Goal: Find specific page/section

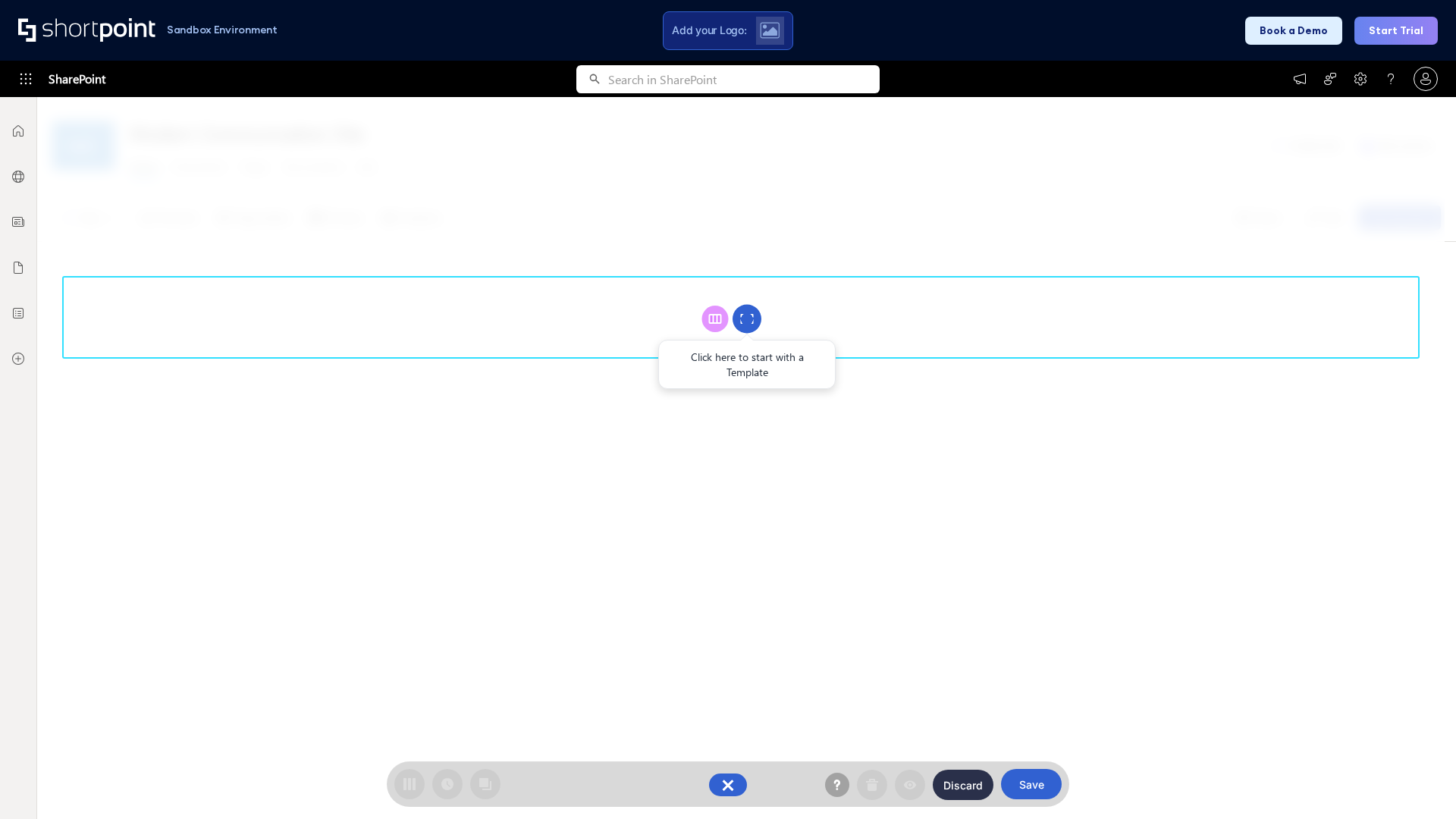
click at [746, 318] on circle at bounding box center [746, 319] width 28 height 28
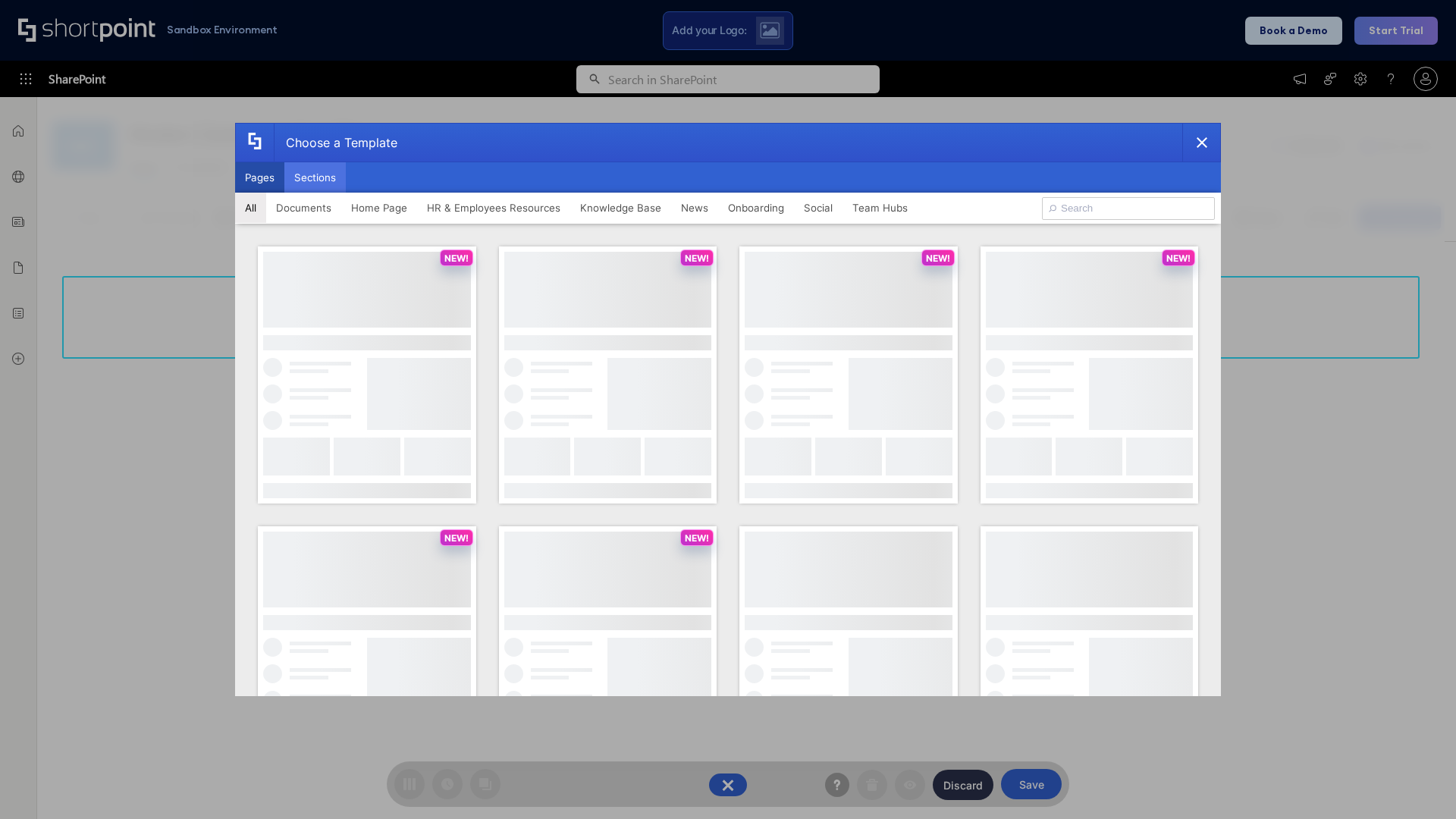
click at [315, 178] on button "Sections" at bounding box center [315, 178] width 61 height 30
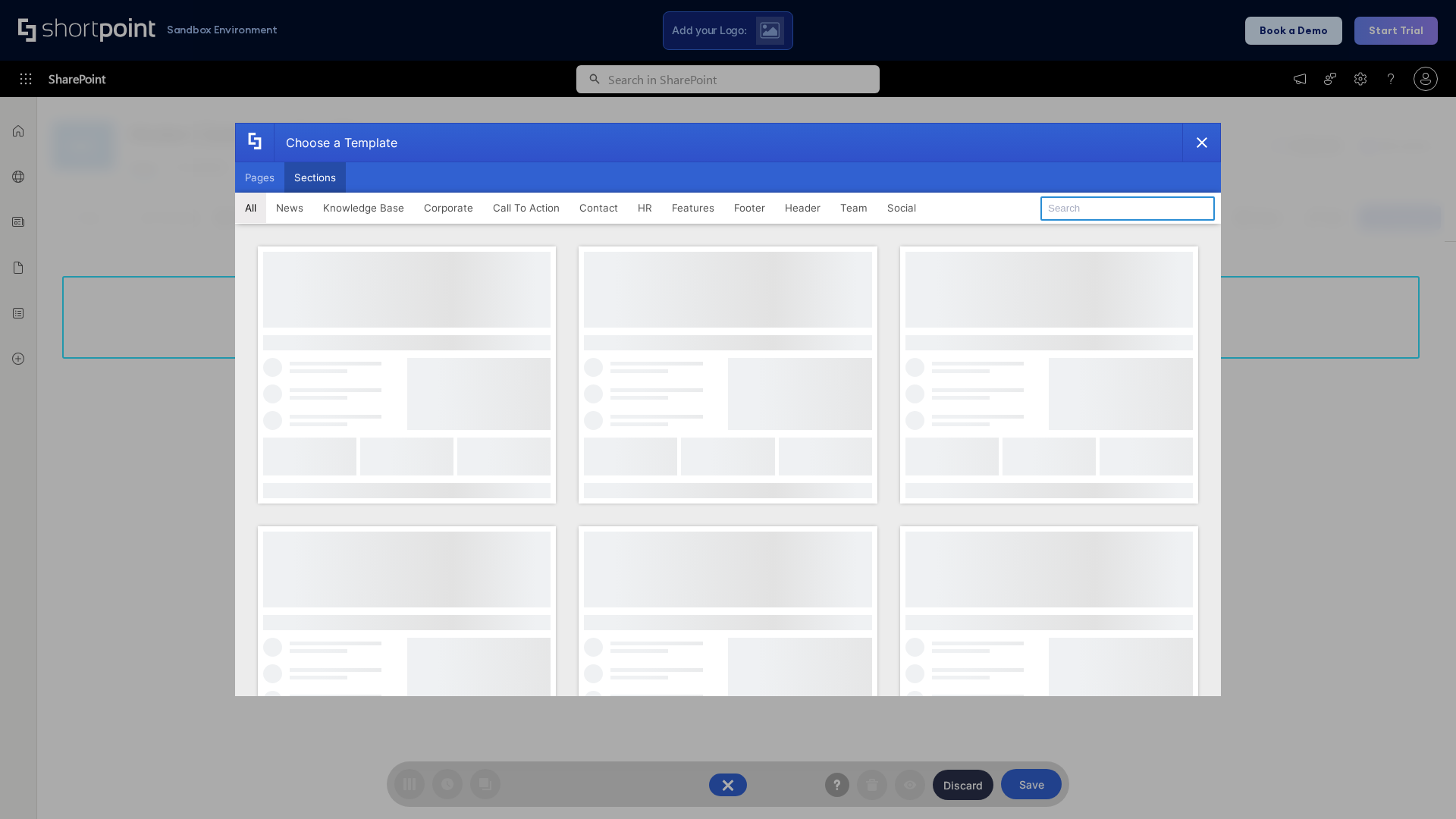
type input "FAQ 4"
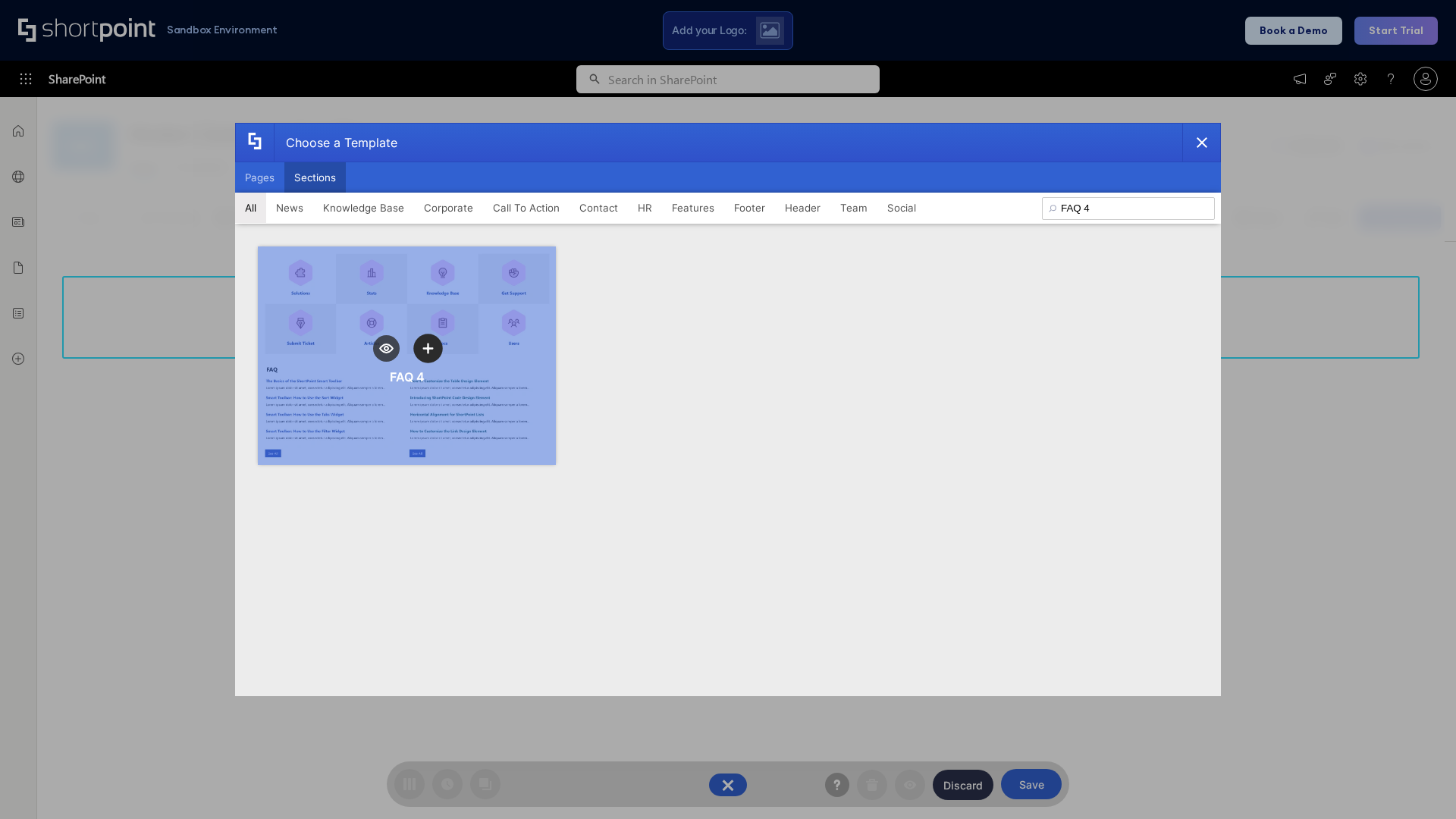
click at [428, 348] on icon "template selector" at bounding box center [427, 348] width 10 height 10
